Goal: Information Seeking & Learning: Learn about a topic

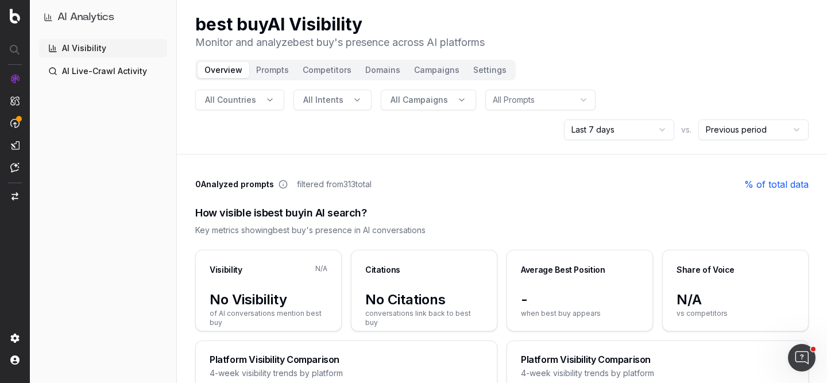
click at [182, 47] on header "best buy AI Visibility Monitor and analyze best buy 's presence across AI platf…" at bounding box center [502, 77] width 650 height 155
click at [642, 126] on html "AI Analytics AI Visibility AI Live-Crawl Activity best buy AI Visibility Monito…" at bounding box center [413, 191] width 827 height 383
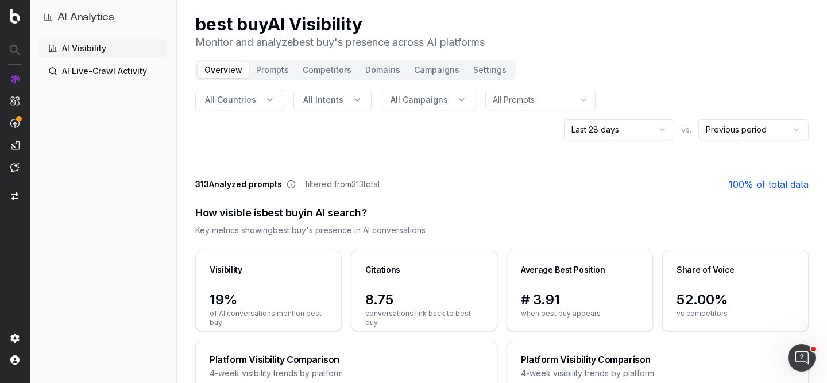
click at [264, 70] on button "Prompts" at bounding box center [272, 70] width 47 height 16
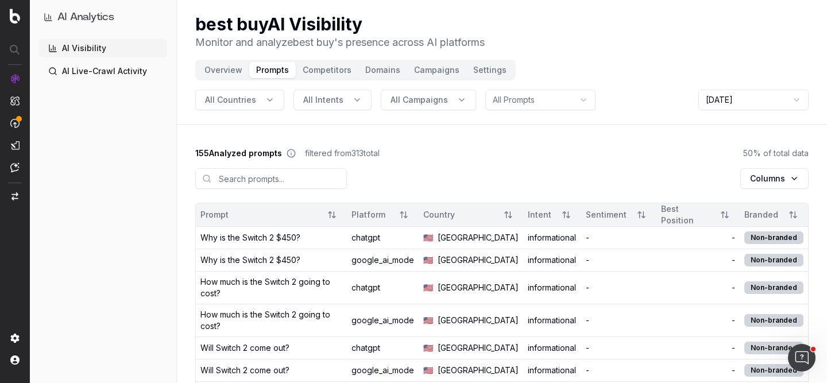
click at [263, 177] on input at bounding box center [271, 178] width 152 height 21
type input "switch"
click at [275, 178] on input "switch" at bounding box center [271, 178] width 152 height 21
click at [107, 83] on div "AI Visibility AI Live-Crawl Activity" at bounding box center [103, 209] width 128 height 340
click at [112, 72] on link "AI Live-Crawl Activity" at bounding box center [103, 71] width 128 height 18
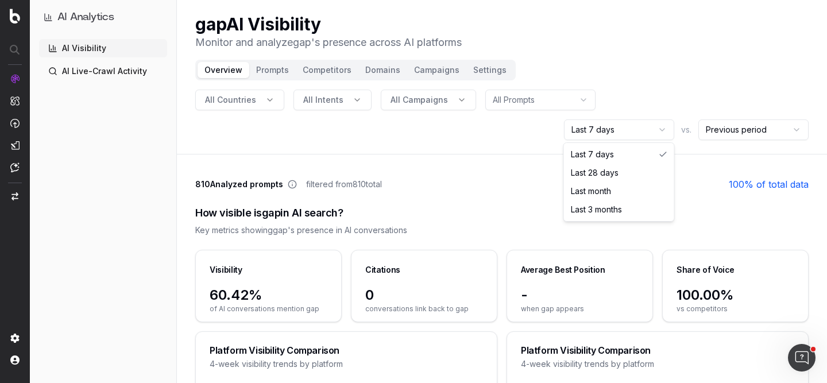
click at [658, 128] on html "AI Analytics AI Visibility AI Live-Crawl Activity gap AI Visibility Monitor and…" at bounding box center [413, 191] width 827 height 383
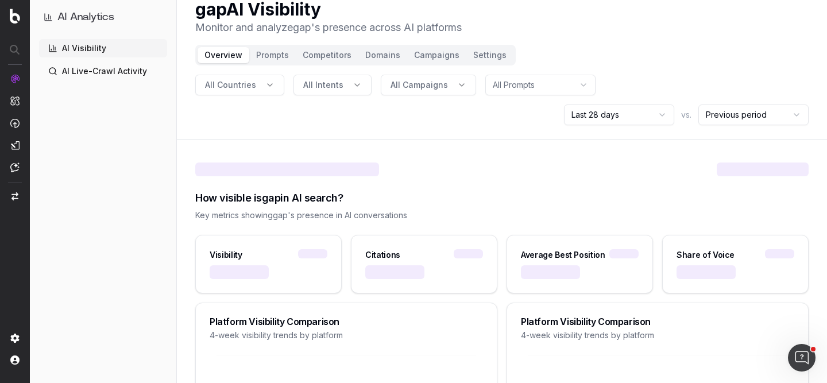
scroll to position [16, 0]
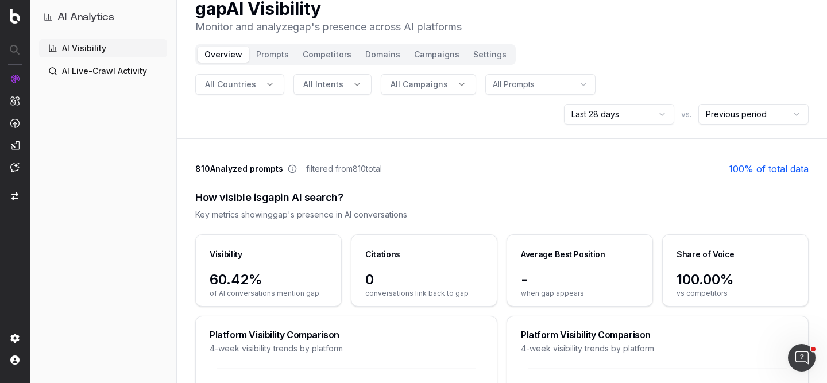
click at [127, 70] on link "AI Live-Crawl Activity" at bounding box center [103, 71] width 128 height 18
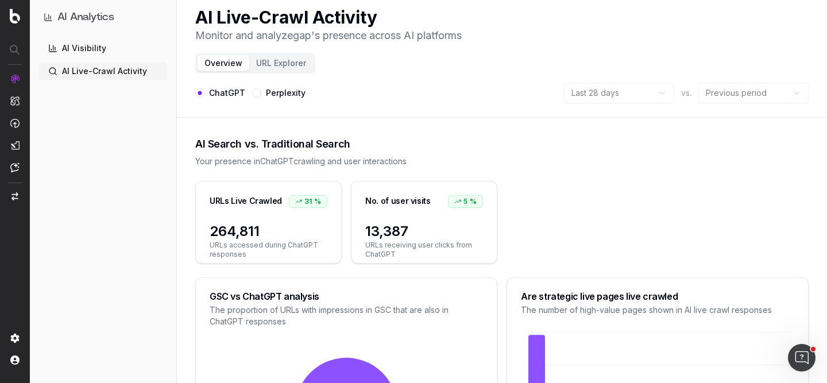
scroll to position [3, 0]
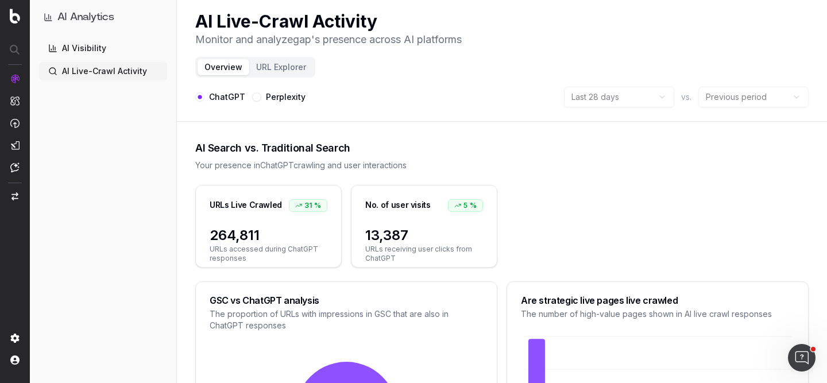
click at [103, 42] on link "AI Visibility" at bounding box center [103, 48] width 128 height 18
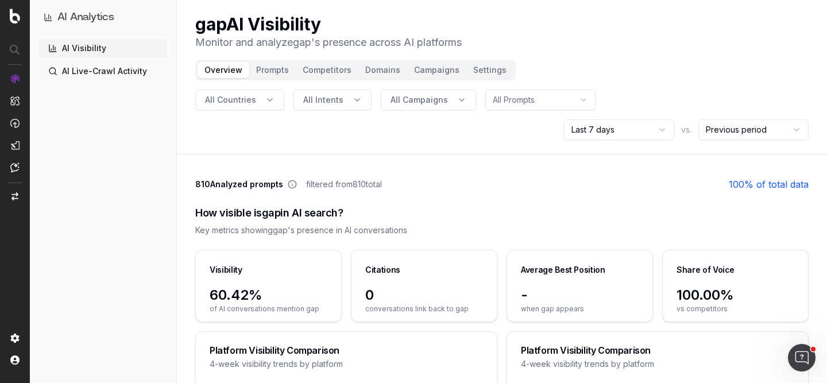
click at [637, 130] on html "AI Analytics AI Visibility AI Live-Crawl Activity gap AI Visibility Monitor and…" at bounding box center [413, 191] width 827 height 383
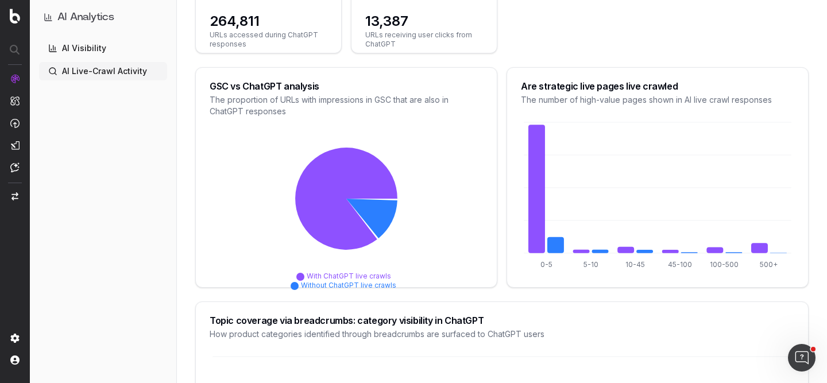
scroll to position [163, 0]
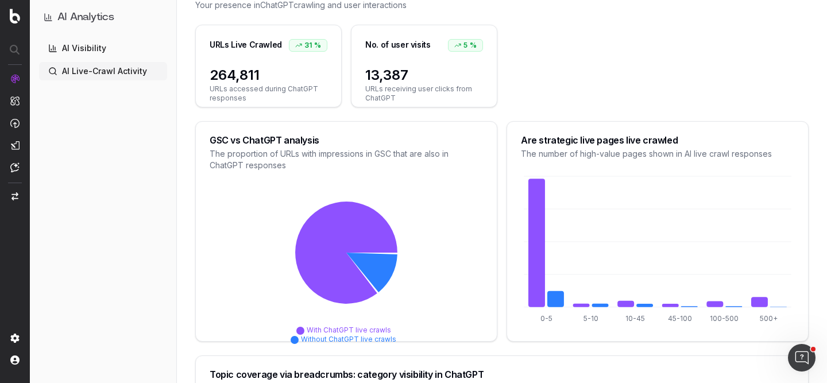
click at [98, 49] on link "AI Visibility" at bounding box center [103, 48] width 128 height 18
